Goal: Task Accomplishment & Management: Understand process/instructions

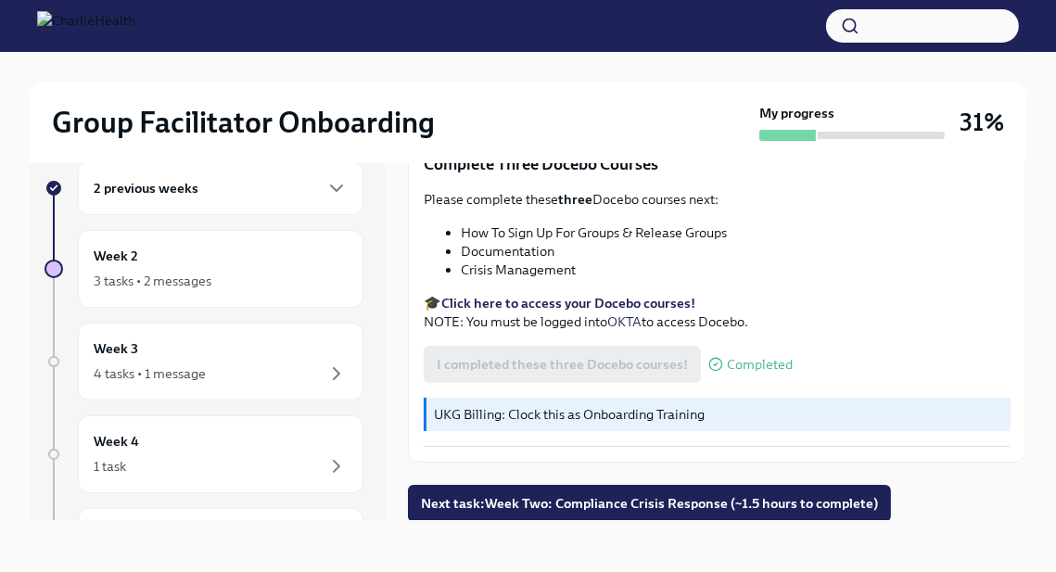
scroll to position [681, 0]
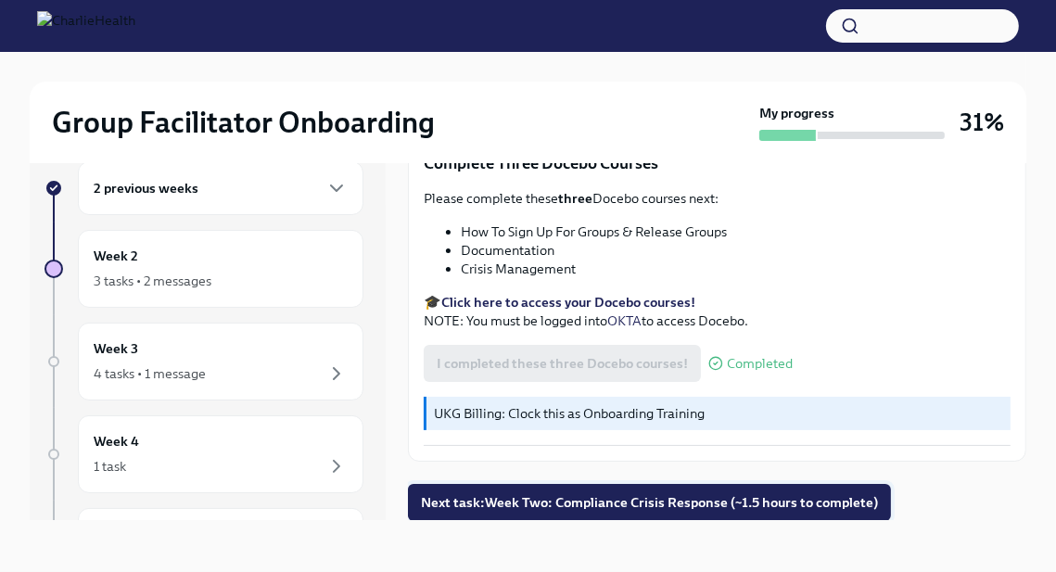
click at [621, 502] on span "Next task : Week Two: Compliance Crisis Response (~1.5 hours to complete)" at bounding box center [649, 502] width 457 height 19
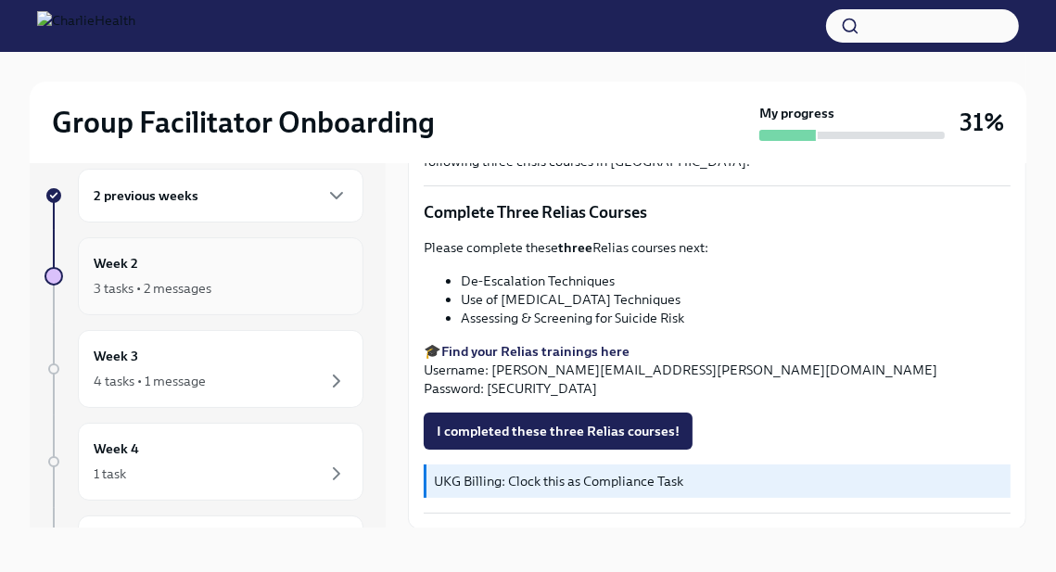
scroll to position [32, 0]
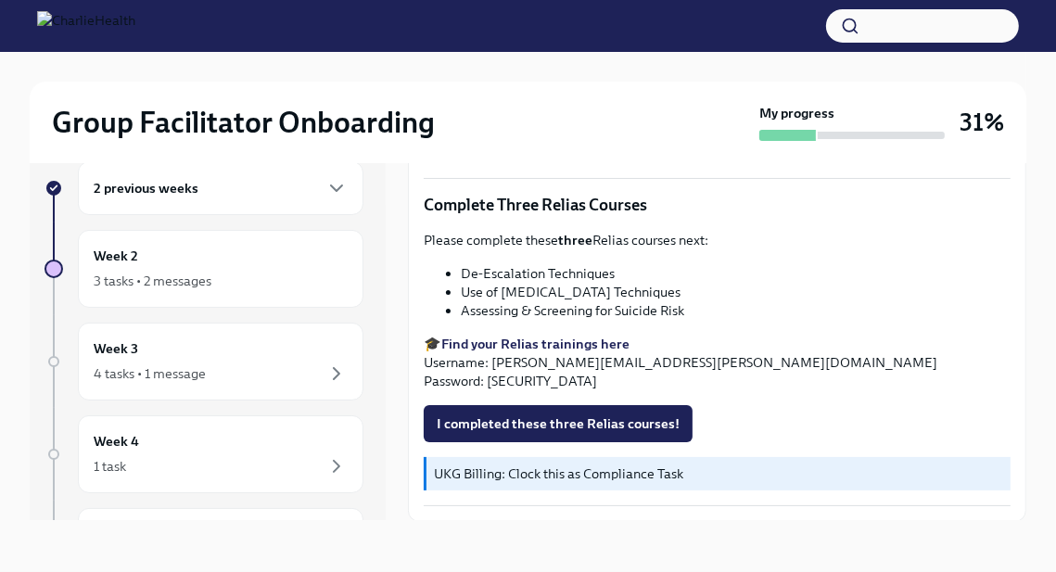
click at [329, 200] on div "2 previous weeks" at bounding box center [221, 188] width 286 height 54
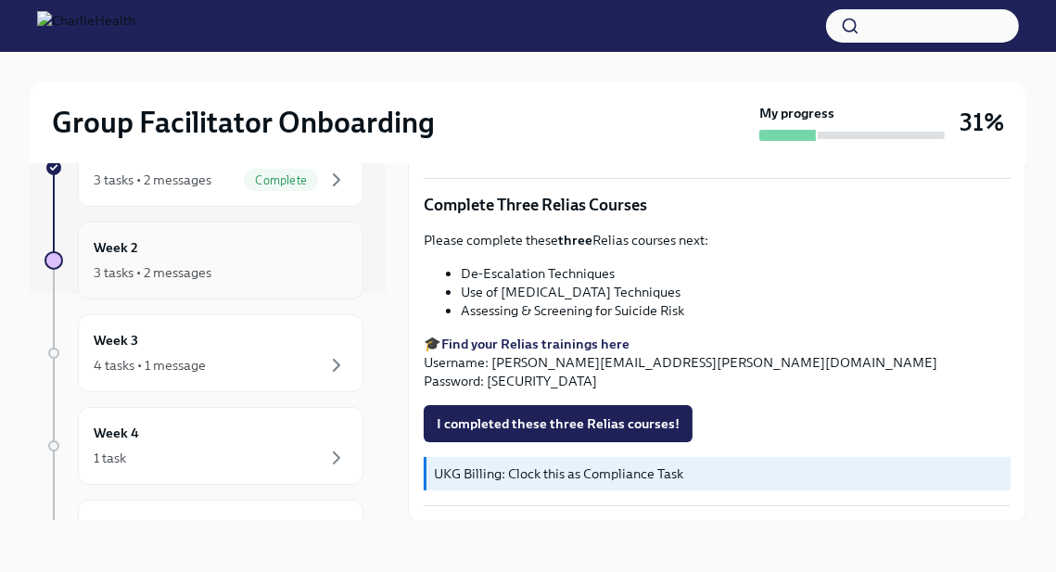
click at [336, 268] on icon "button" at bounding box center [337, 272] width 6 height 11
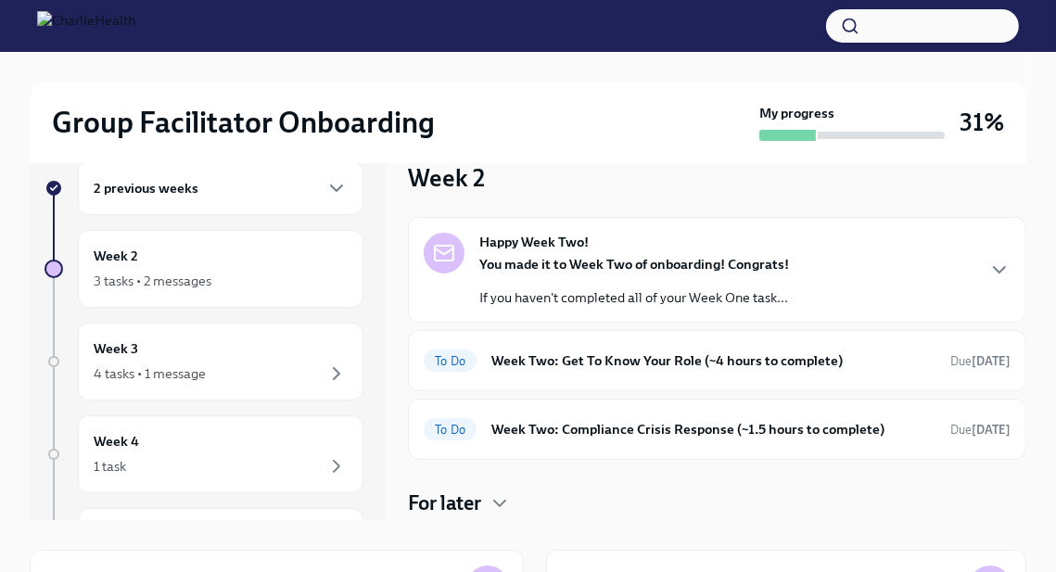
click at [336, 268] on div "Week 2 3 tasks • 2 messages" at bounding box center [221, 269] width 254 height 46
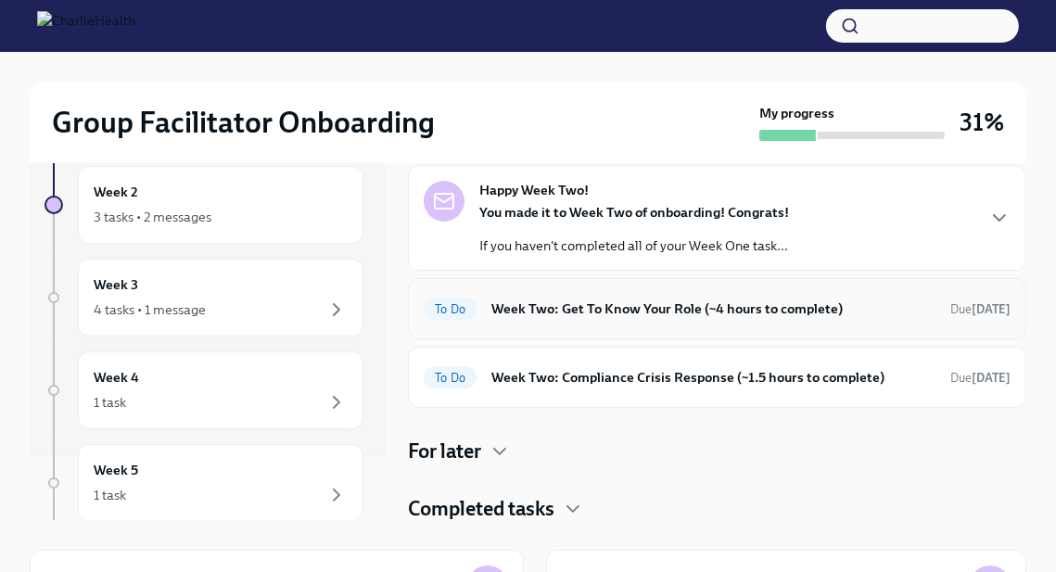
scroll to position [53, 0]
click at [529, 306] on h6 "Week Two: Get To Know Your Role (~4 hours to complete)" at bounding box center [714, 308] width 444 height 20
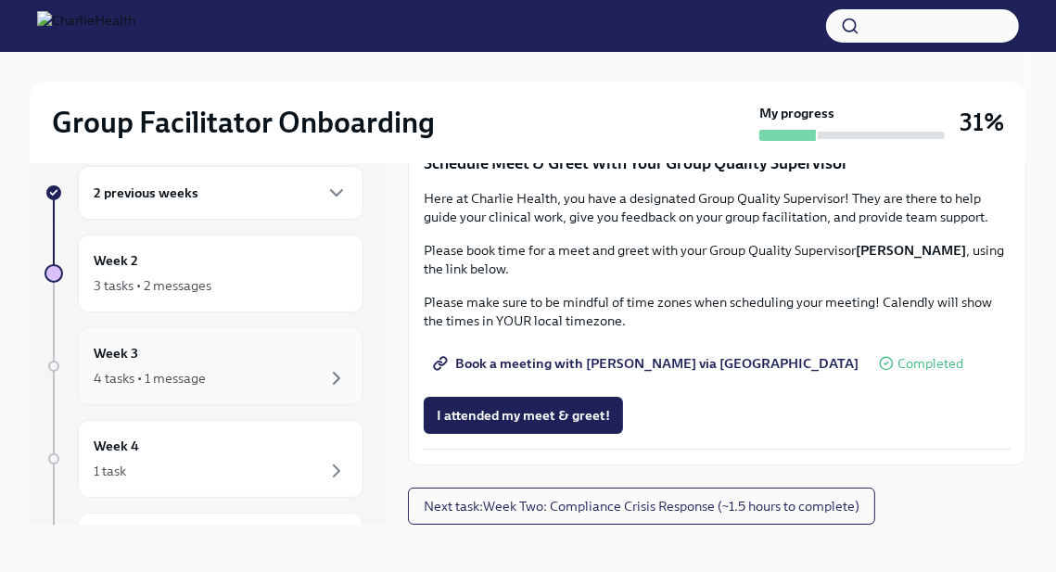
scroll to position [28, 0]
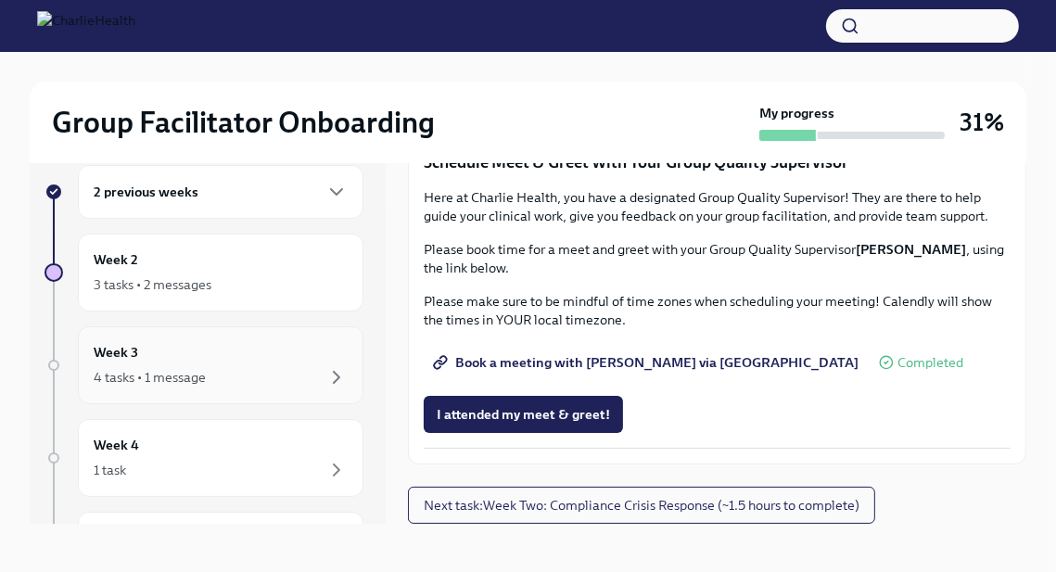
click at [302, 373] on div "4 tasks • 1 message" at bounding box center [221, 377] width 254 height 22
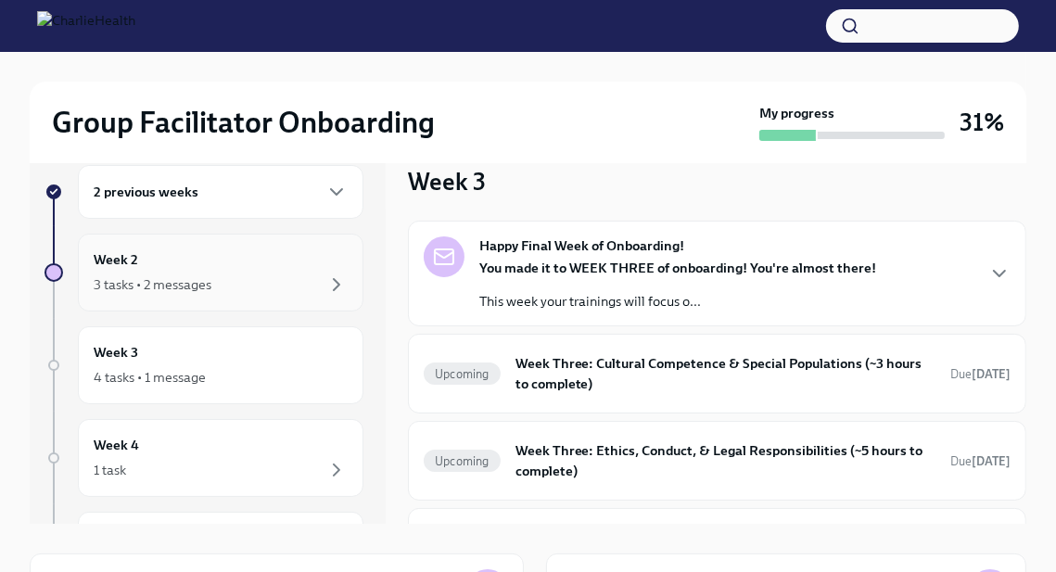
click at [307, 307] on div "Week 2 3 tasks • 2 messages" at bounding box center [221, 273] width 286 height 78
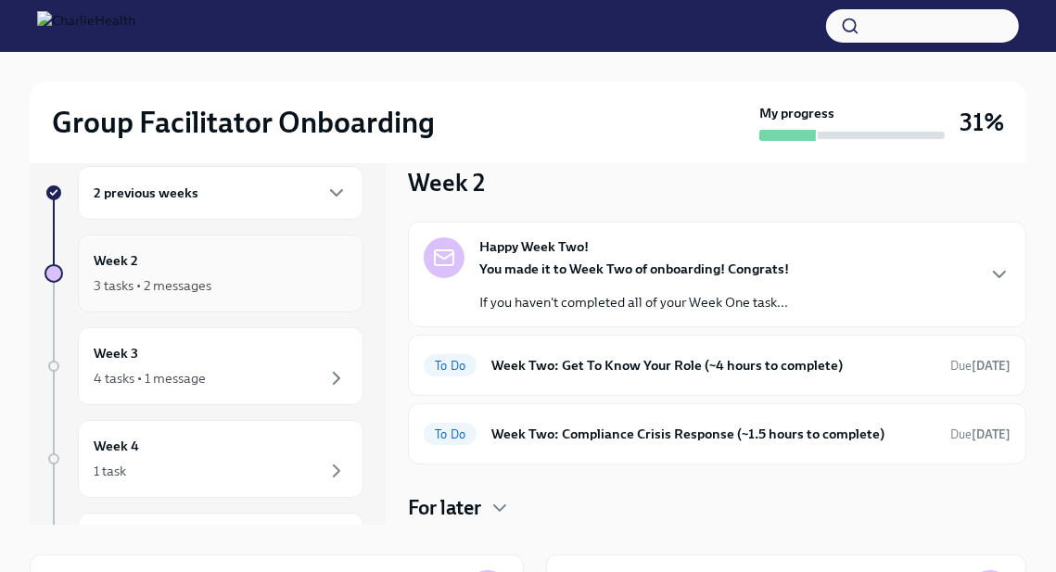
scroll to position [32, 0]
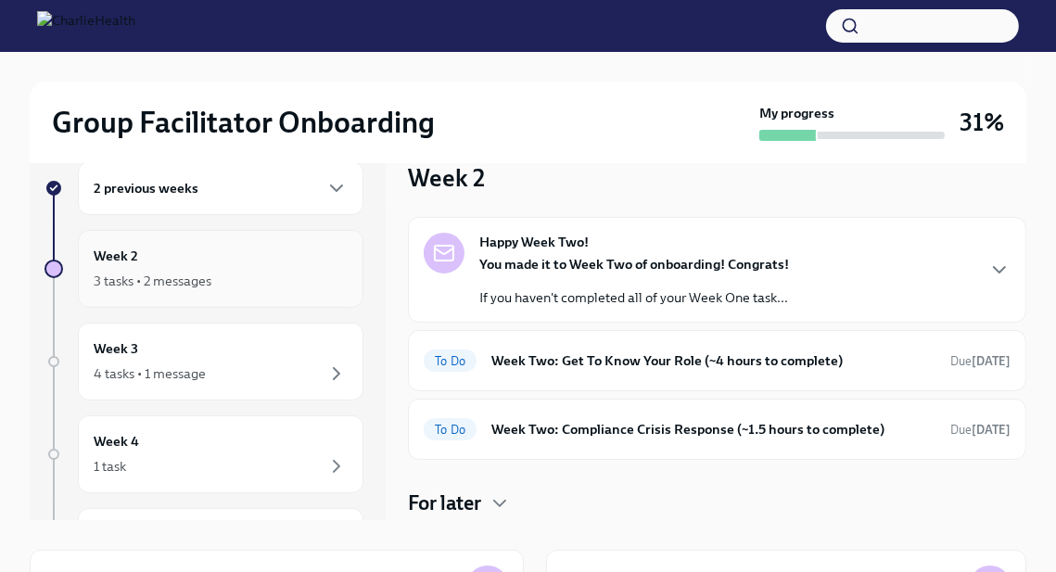
click at [277, 261] on div "Week 2 3 tasks • 2 messages" at bounding box center [221, 269] width 254 height 46
click at [659, 296] on p "If you haven't completed all of your Week One task..." at bounding box center [635, 297] width 310 height 19
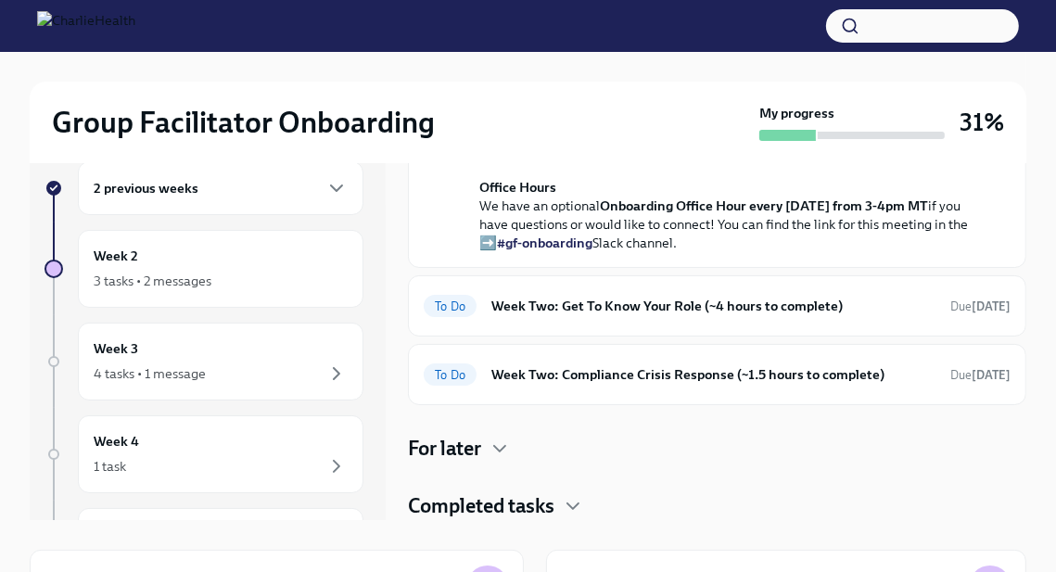
scroll to position [635, 0]
click at [656, 306] on h6 "Week Two: Get To Know Your Role (~4 hours to complete)" at bounding box center [714, 306] width 444 height 20
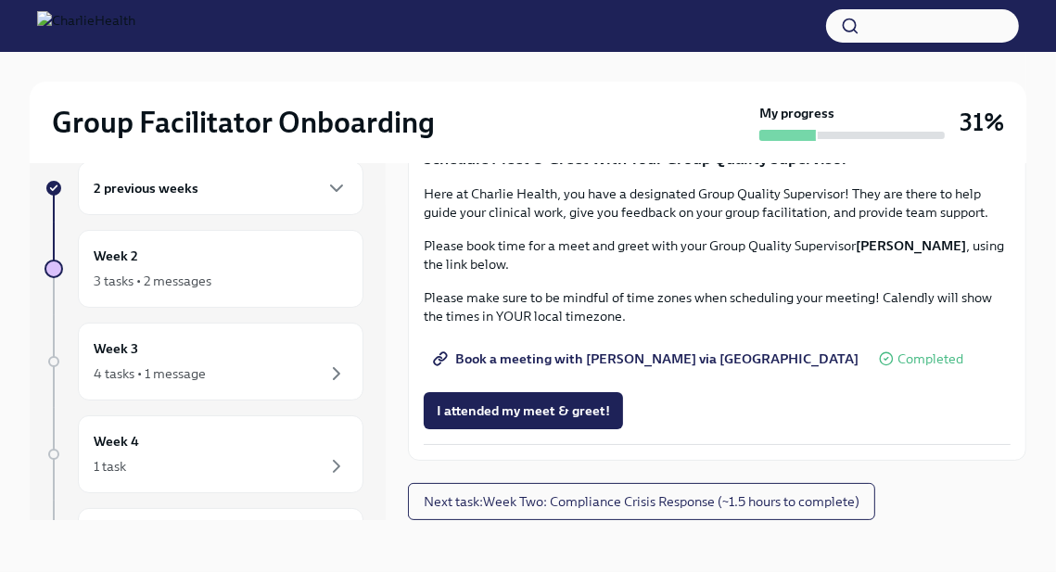
scroll to position [1798, 0]
click at [639, 496] on span "Next task : Week Two: Compliance Crisis Response (~1.5 hours to complete)" at bounding box center [642, 502] width 436 height 19
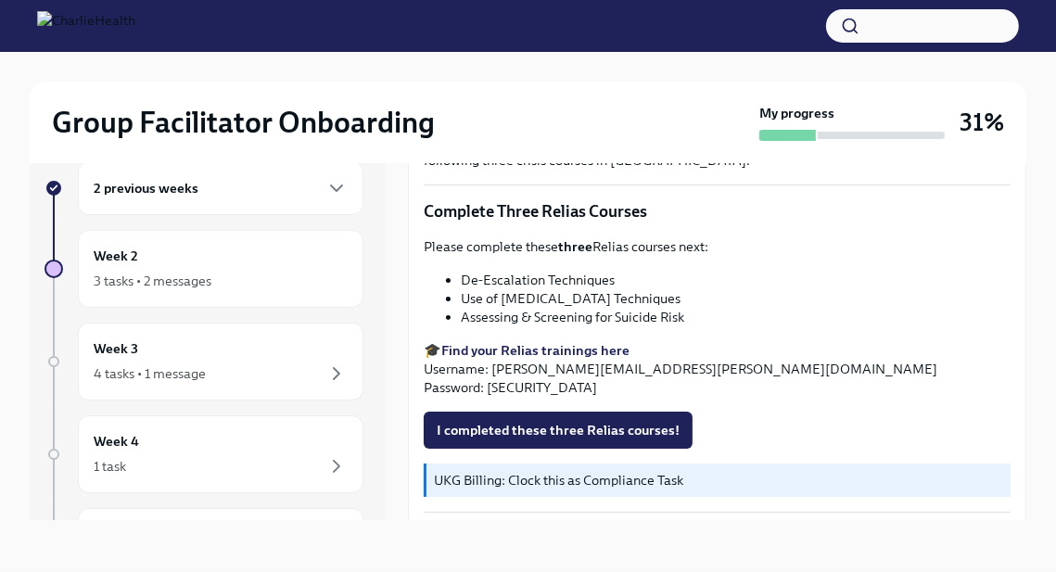
scroll to position [646, 0]
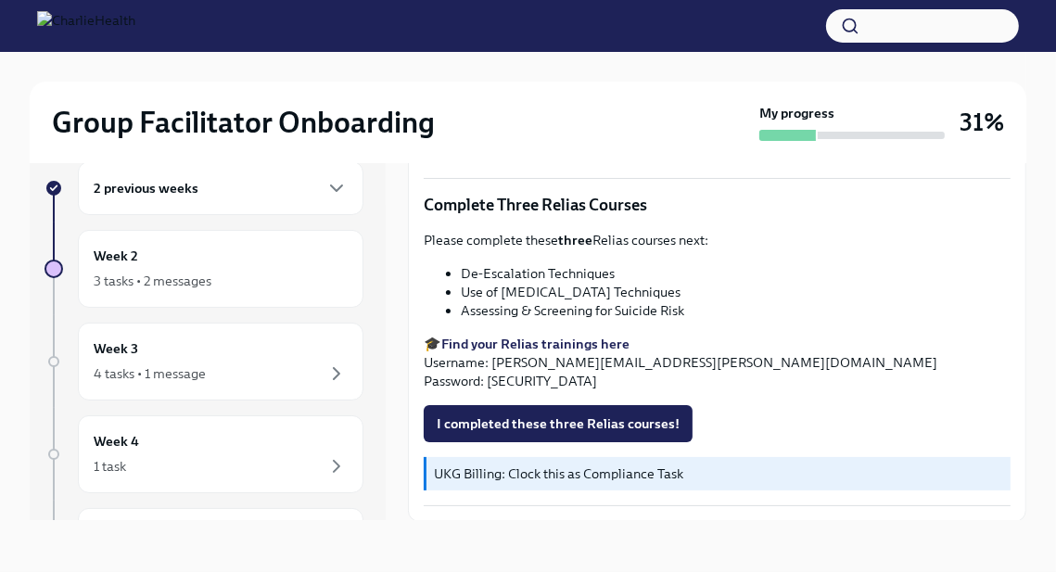
click at [596, 472] on p "UKG Billing: Clock this as Compliance Task" at bounding box center [719, 474] width 570 height 19
click at [528, 472] on p "UKG Billing: Clock this as Compliance Task" at bounding box center [719, 474] width 570 height 19
